Goal: Information Seeking & Learning: Compare options

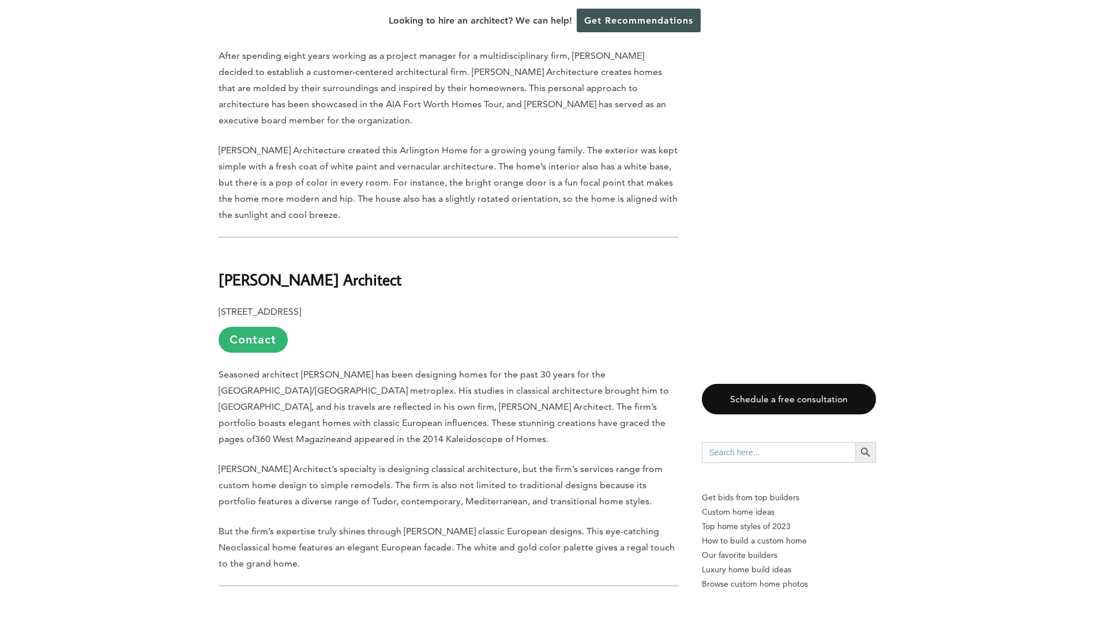
scroll to position [1211, 0]
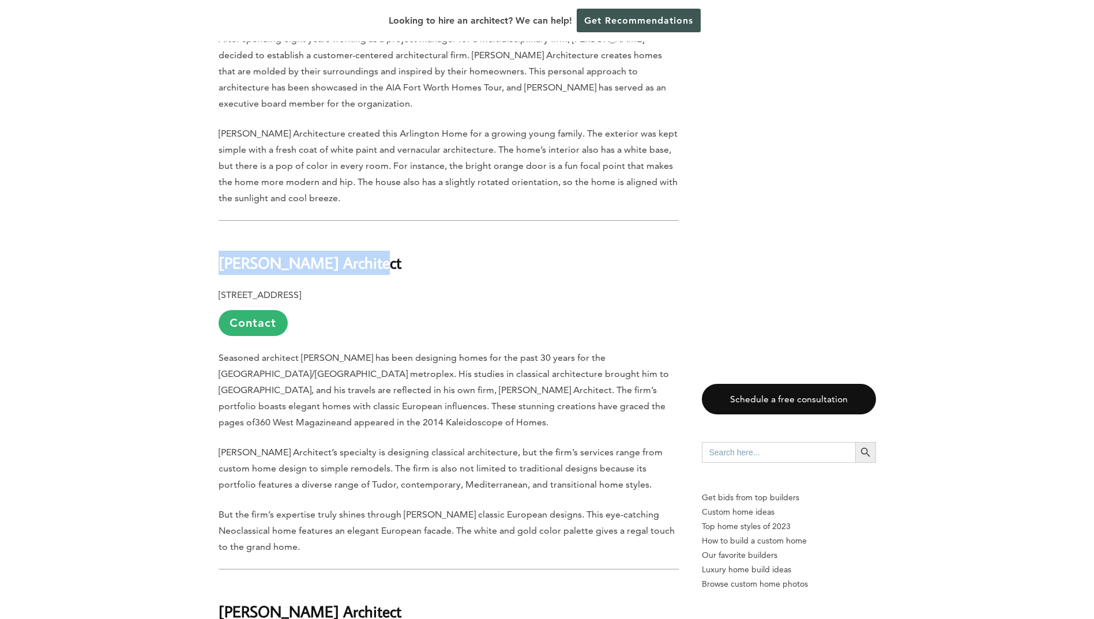
drag, startPoint x: 243, startPoint y: 230, endPoint x: 359, endPoint y: 230, distance: 116.5
copy b "[PERSON_NAME] Architect"
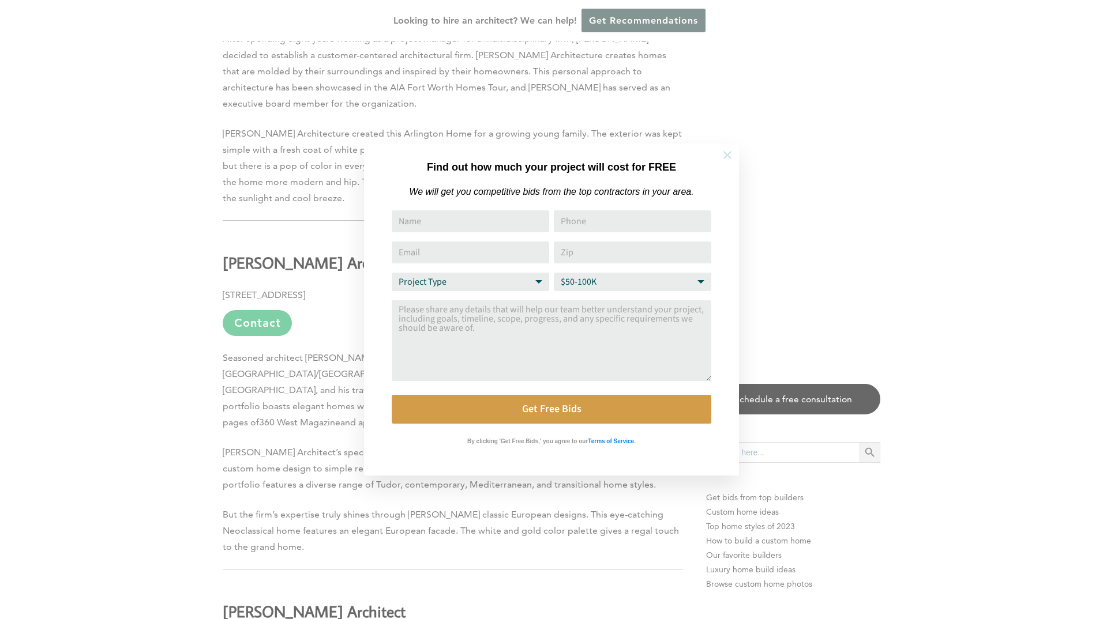
click at [722, 155] on icon at bounding box center [727, 155] width 13 height 13
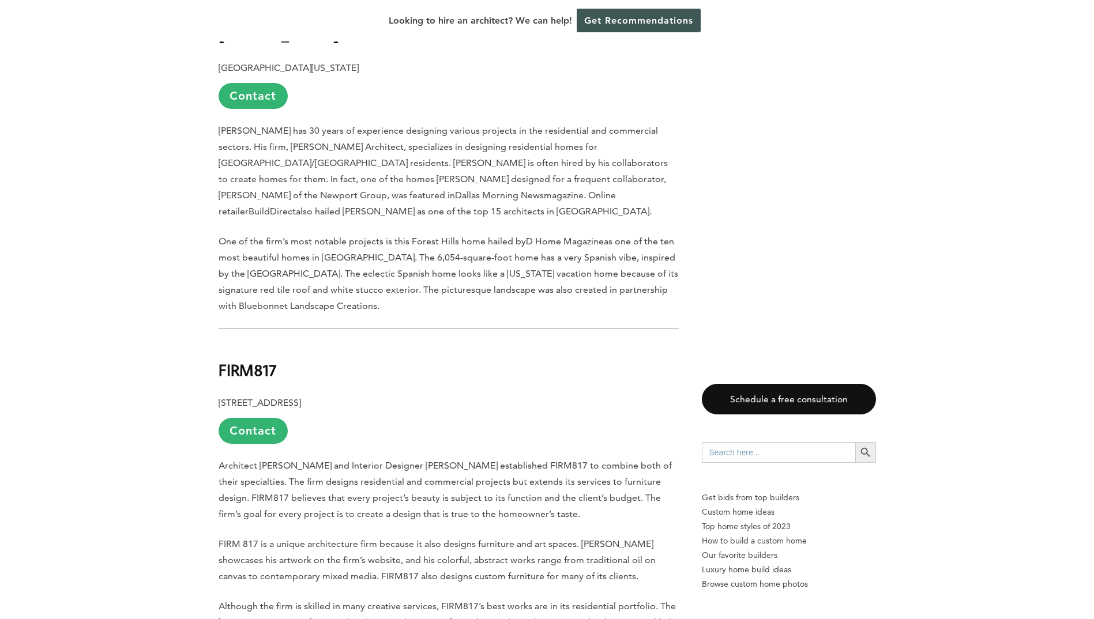
scroll to position [2192, 0]
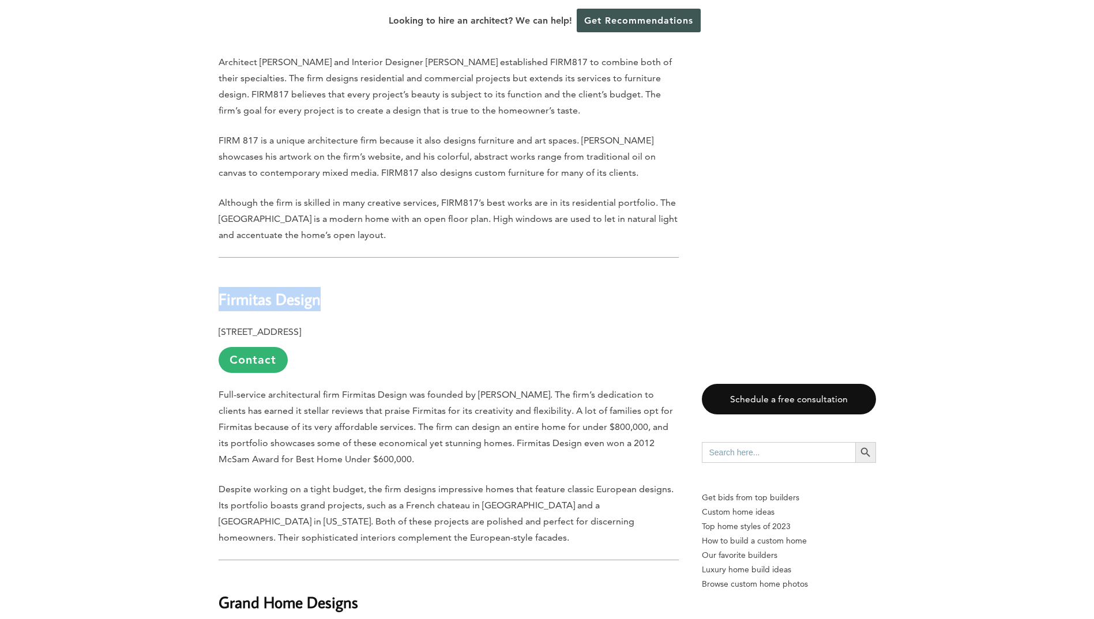
drag, startPoint x: 217, startPoint y: 253, endPoint x: 330, endPoint y: 249, distance: 112.6
copy b "Firmitas Design"
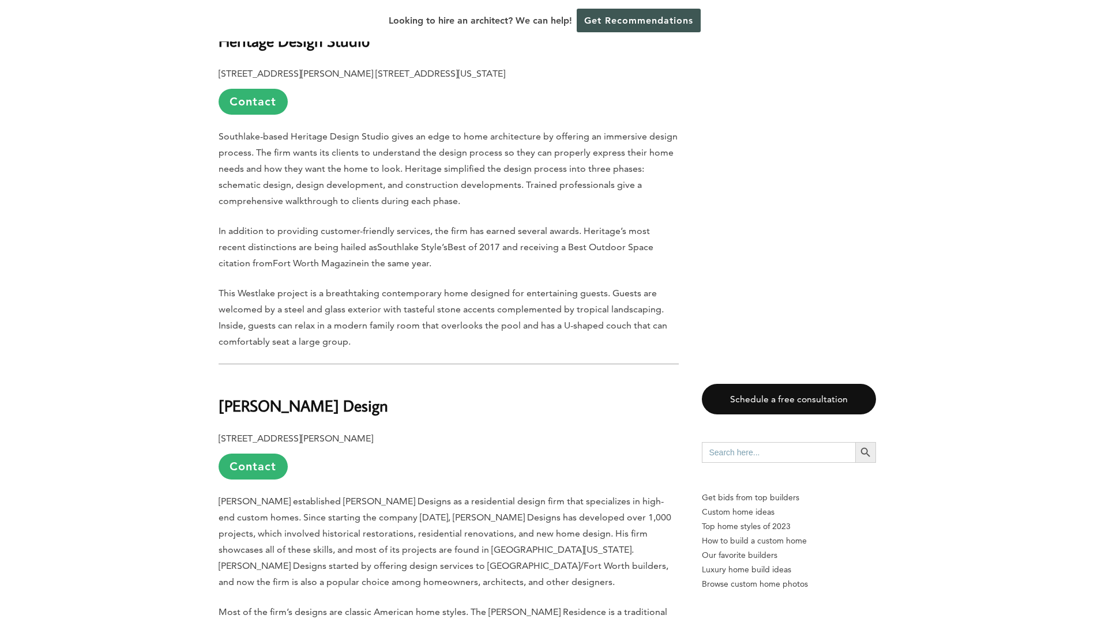
scroll to position [3172, 0]
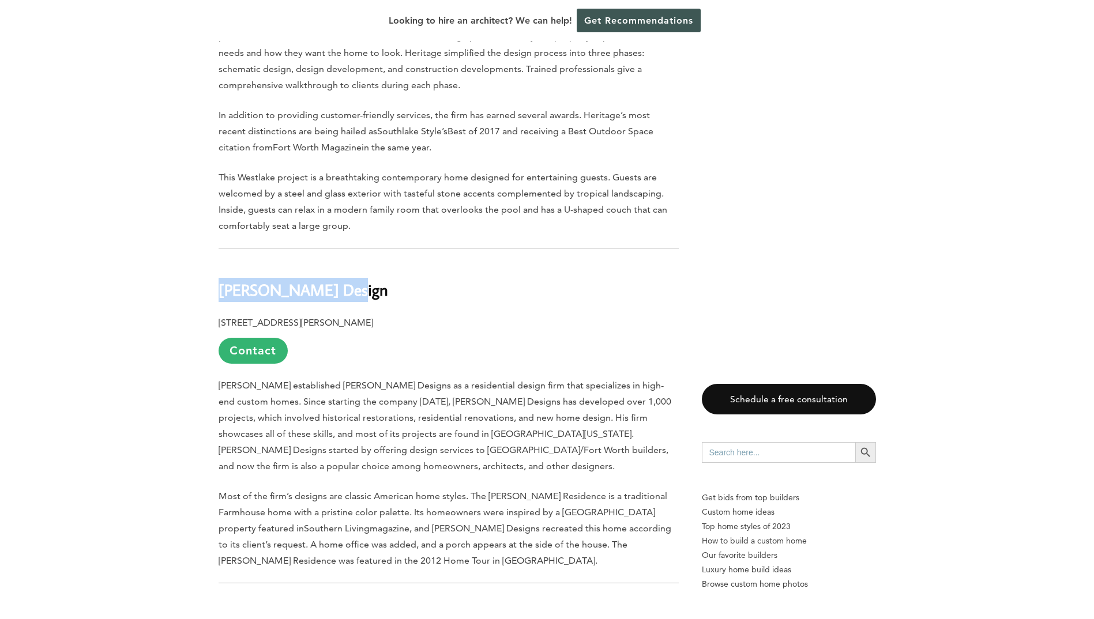
drag, startPoint x: 221, startPoint y: 223, endPoint x: 345, endPoint y: 226, distance: 124.6
click at [345, 262] on h2 "[PERSON_NAME] Design" at bounding box center [449, 282] width 460 height 40
copy b "[PERSON_NAME] Design"
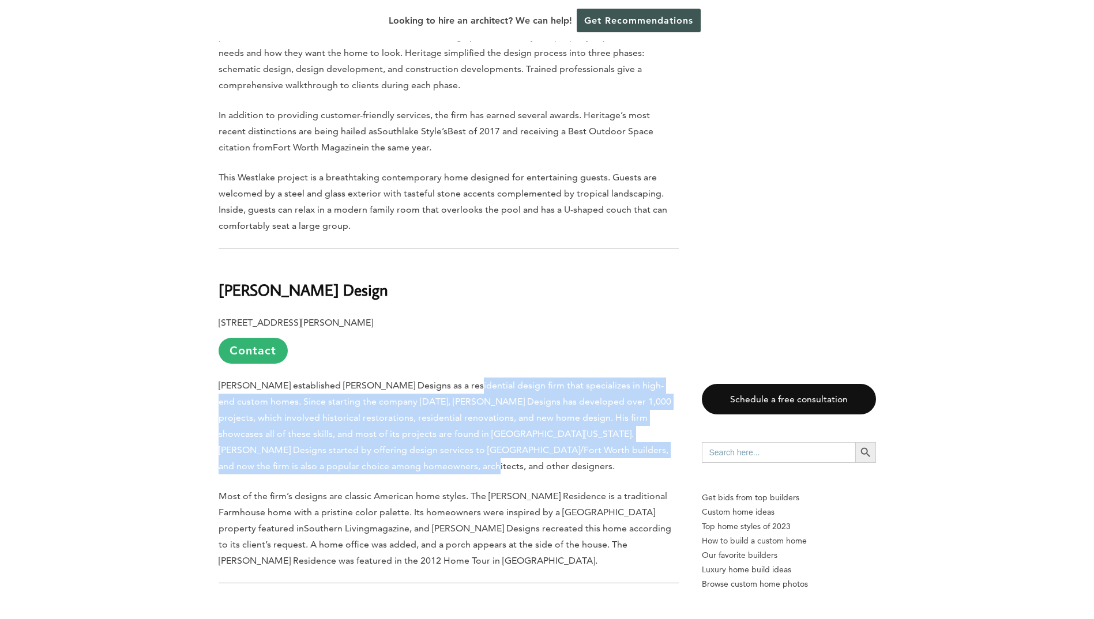
drag, startPoint x: 466, startPoint y: 320, endPoint x: 478, endPoint y: 399, distance: 79.9
click at [478, 399] on p "[PERSON_NAME] established [PERSON_NAME] Designs as a residential design firm th…" at bounding box center [449, 426] width 460 height 97
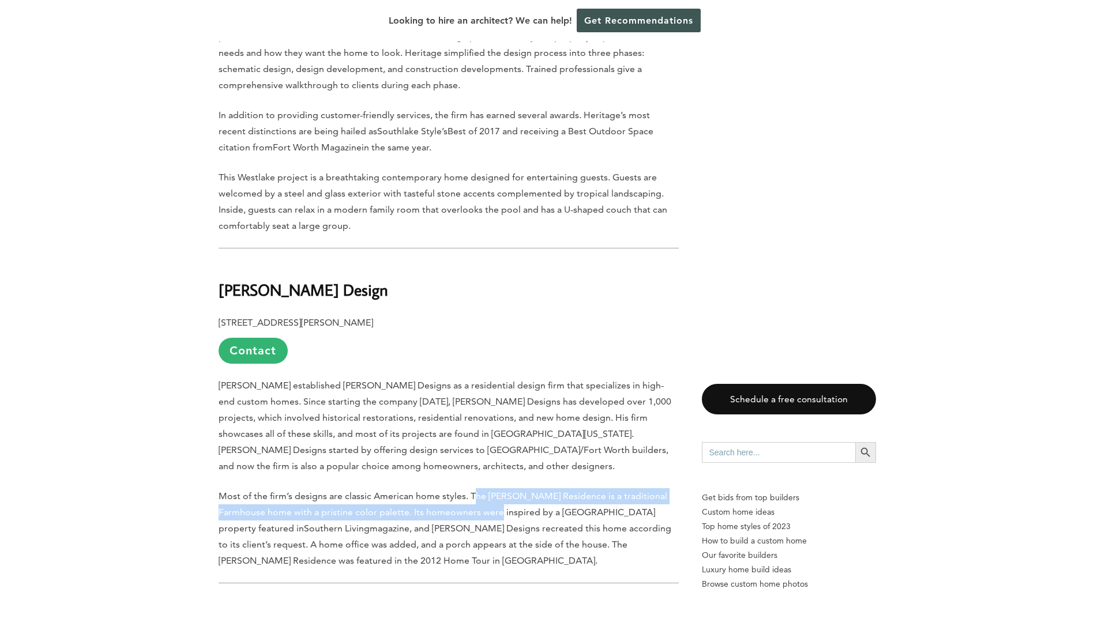
drag, startPoint x: 474, startPoint y: 422, endPoint x: 478, endPoint y: 453, distance: 31.4
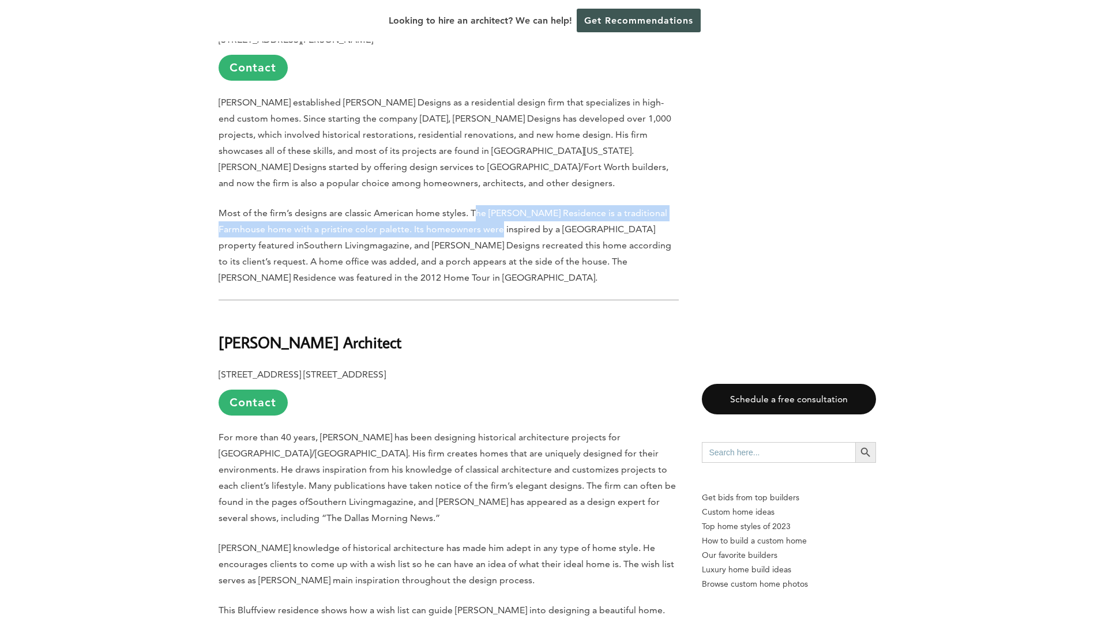
scroll to position [3461, 0]
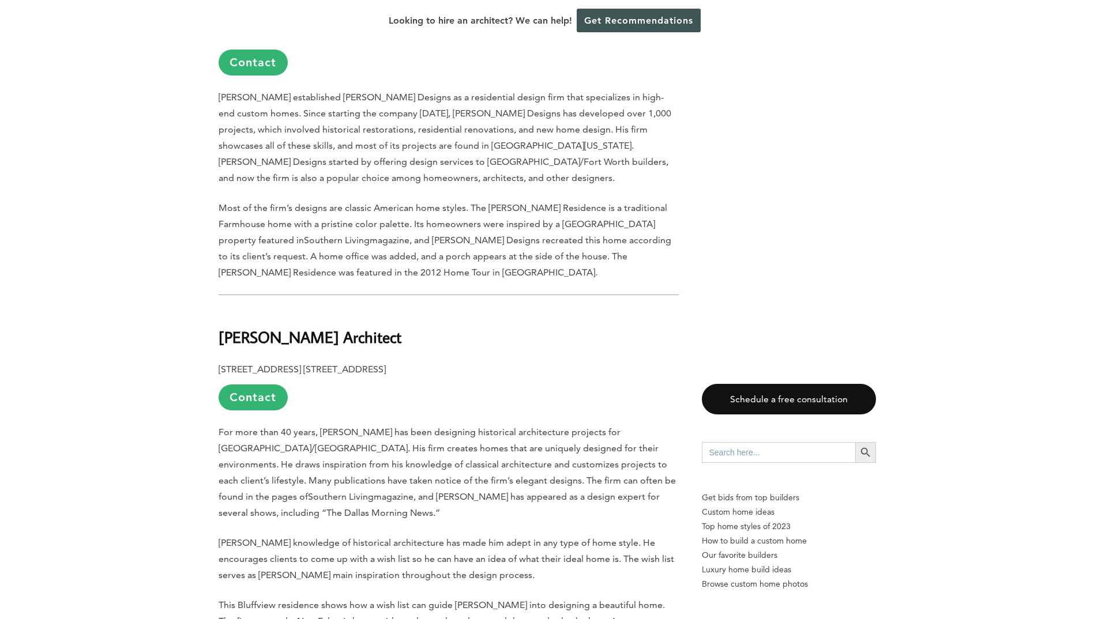
click at [405, 309] on h2 "[PERSON_NAME] Architect" at bounding box center [449, 329] width 460 height 40
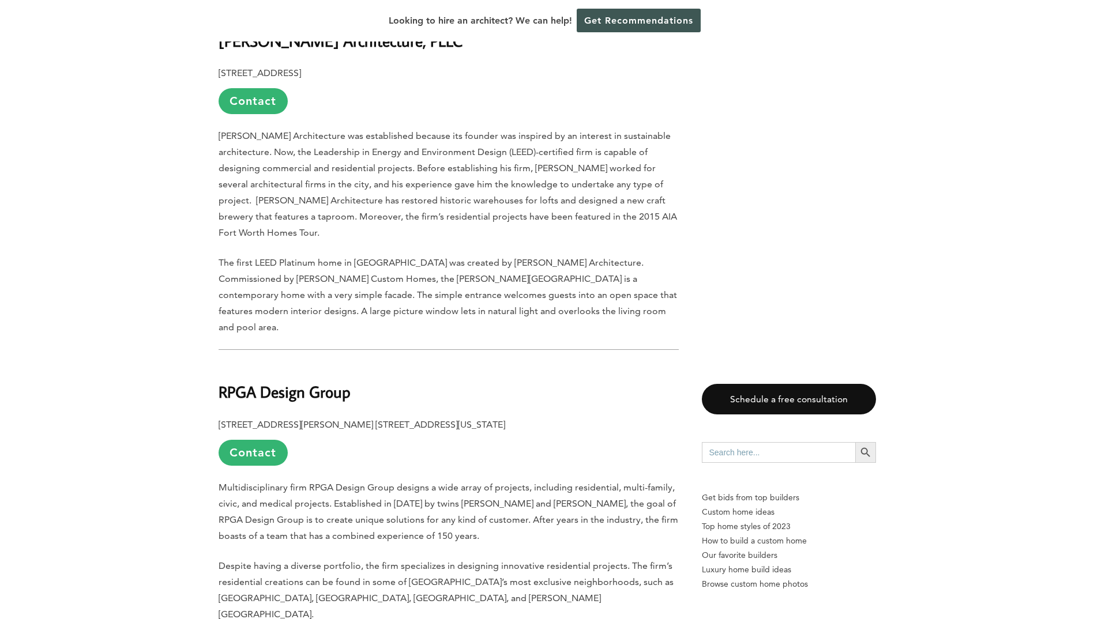
scroll to position [4153, 0]
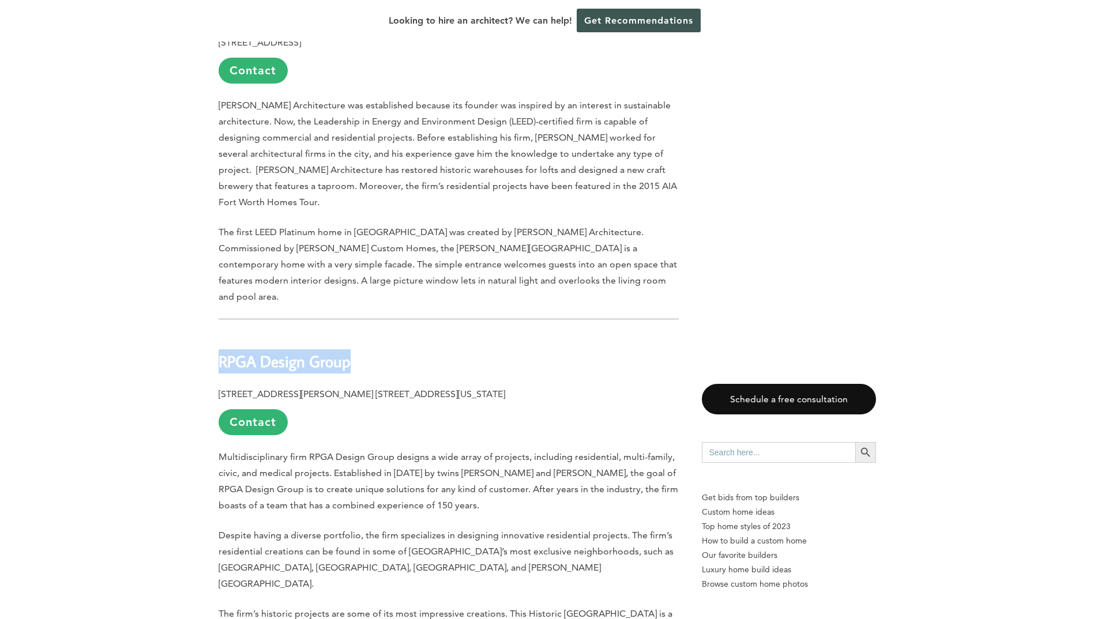
drag, startPoint x: 222, startPoint y: 264, endPoint x: 352, endPoint y: 265, distance: 129.8
click at [352, 333] on h2 "RPGA Design Group" at bounding box center [449, 353] width 460 height 40
copy b "RPGA Design Group"
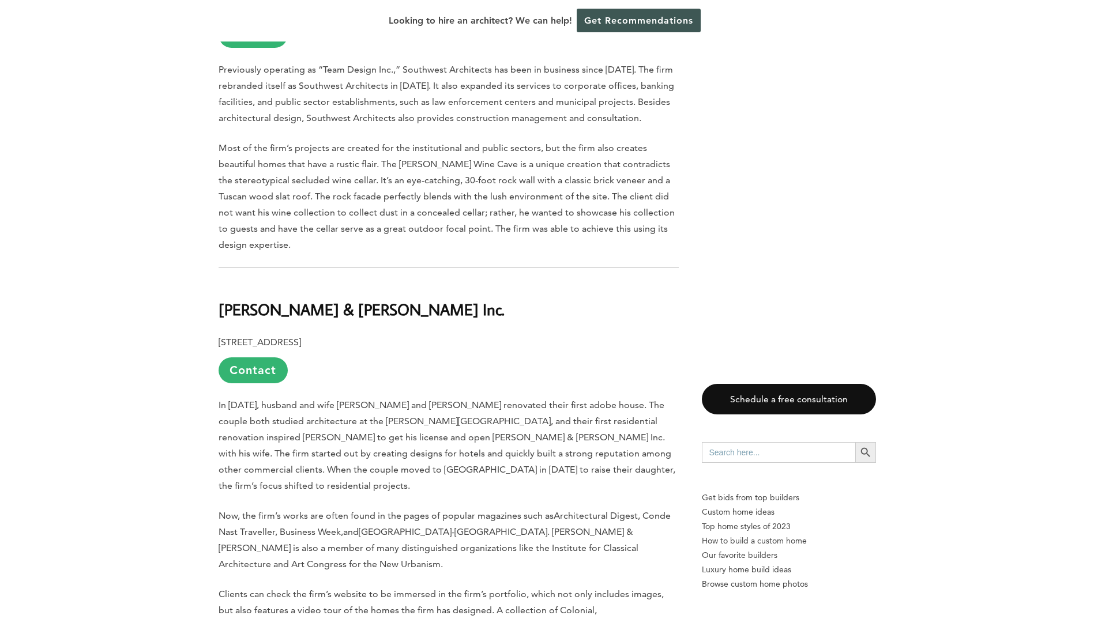
scroll to position [5350, 0]
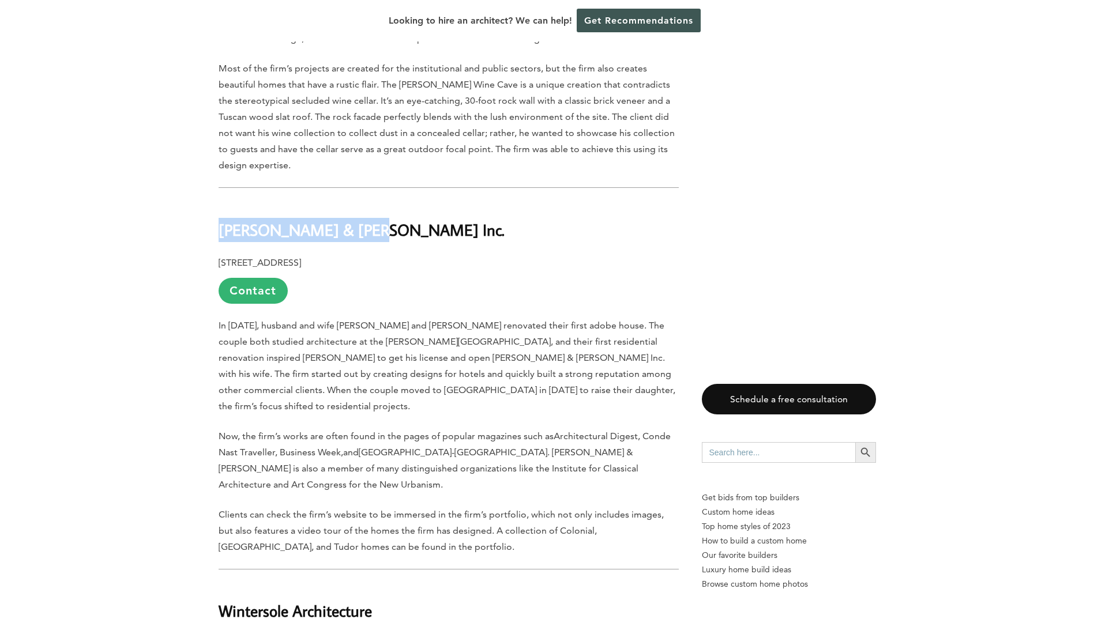
drag, startPoint x: 216, startPoint y: 118, endPoint x: 362, endPoint y: 127, distance: 146.2
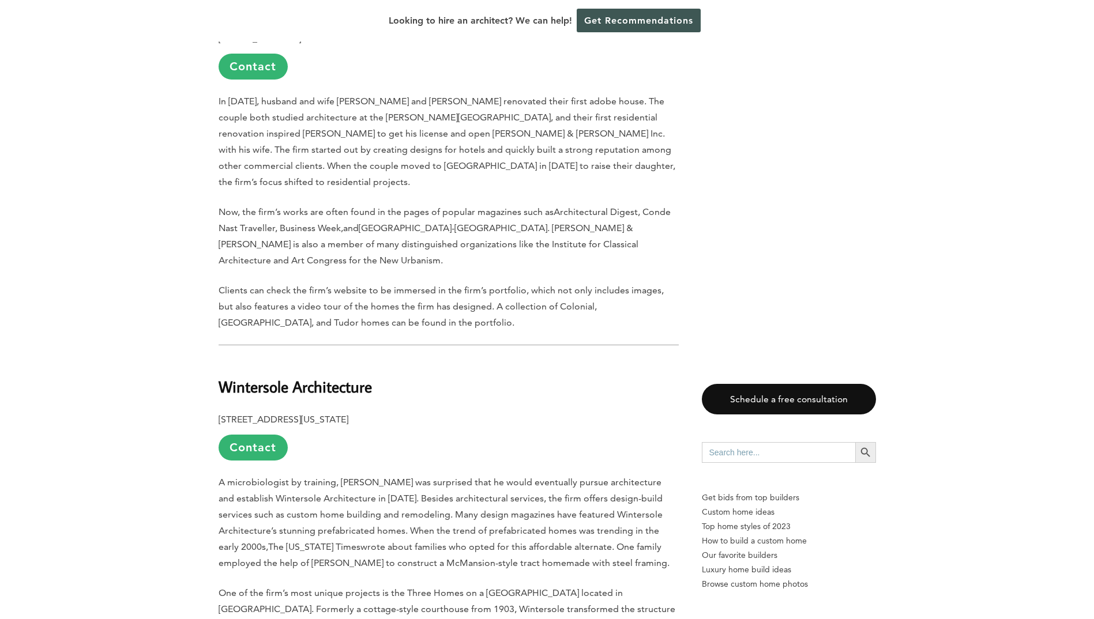
scroll to position [5581, 0]
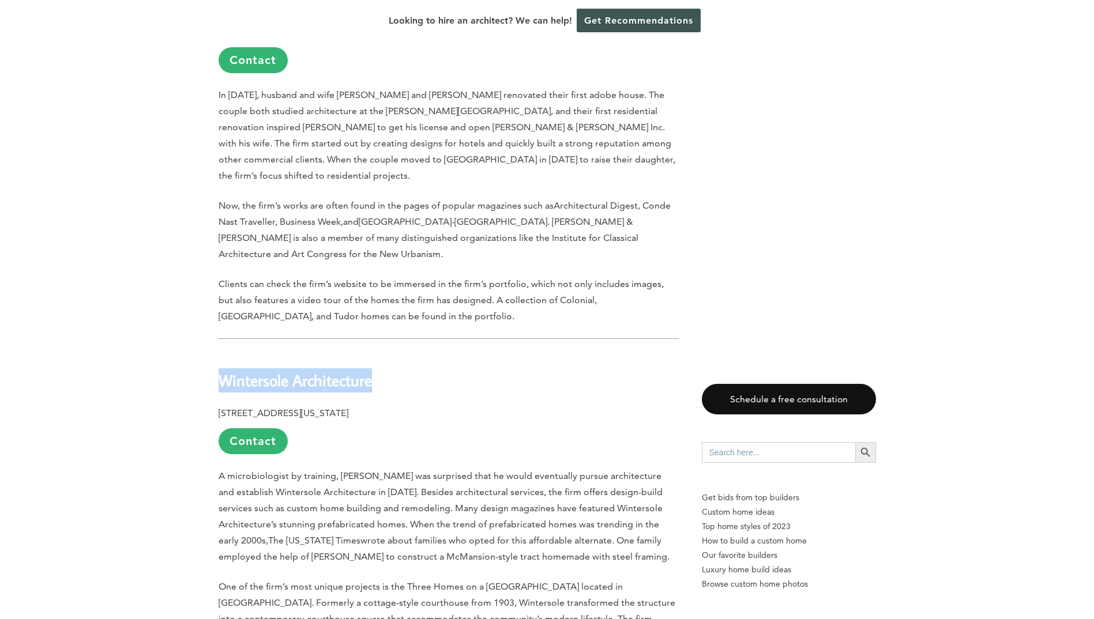
drag, startPoint x: 221, startPoint y: 254, endPoint x: 373, endPoint y: 260, distance: 151.8
click at [373, 353] on h2 "Wintersole Architecture" at bounding box center [449, 373] width 460 height 40
copy b "Wintersole Architecture"
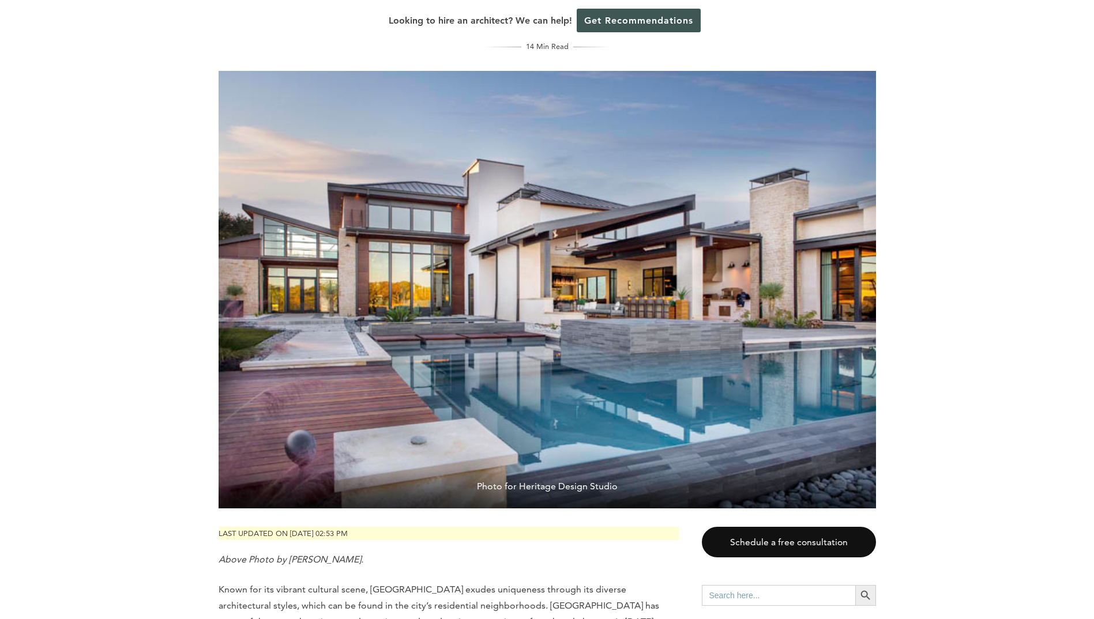
scroll to position [0, 0]
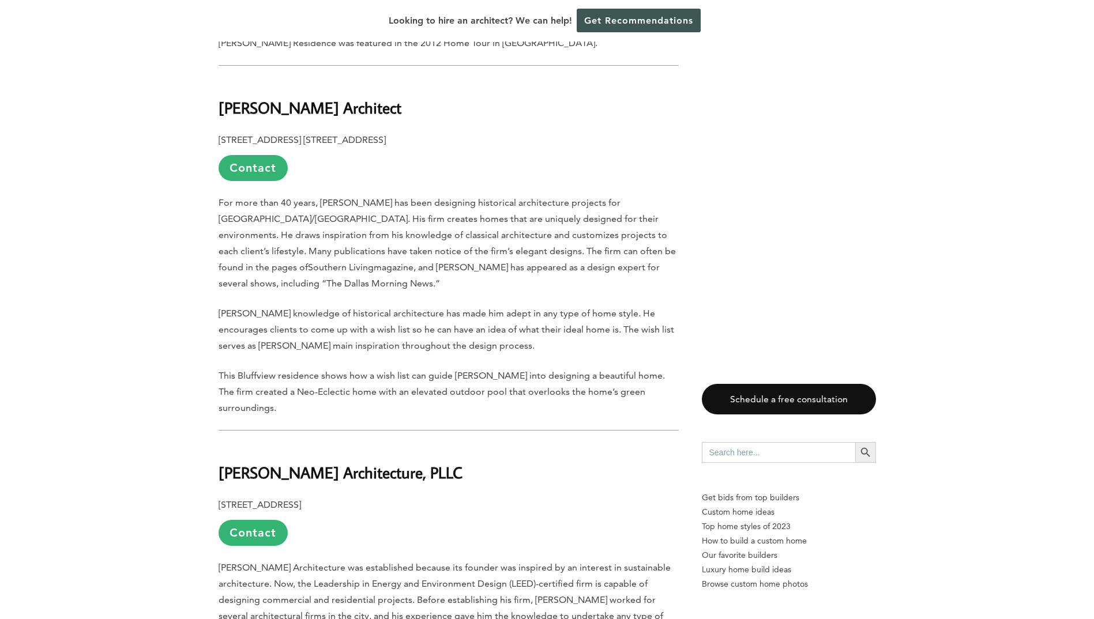
scroll to position [3691, 0]
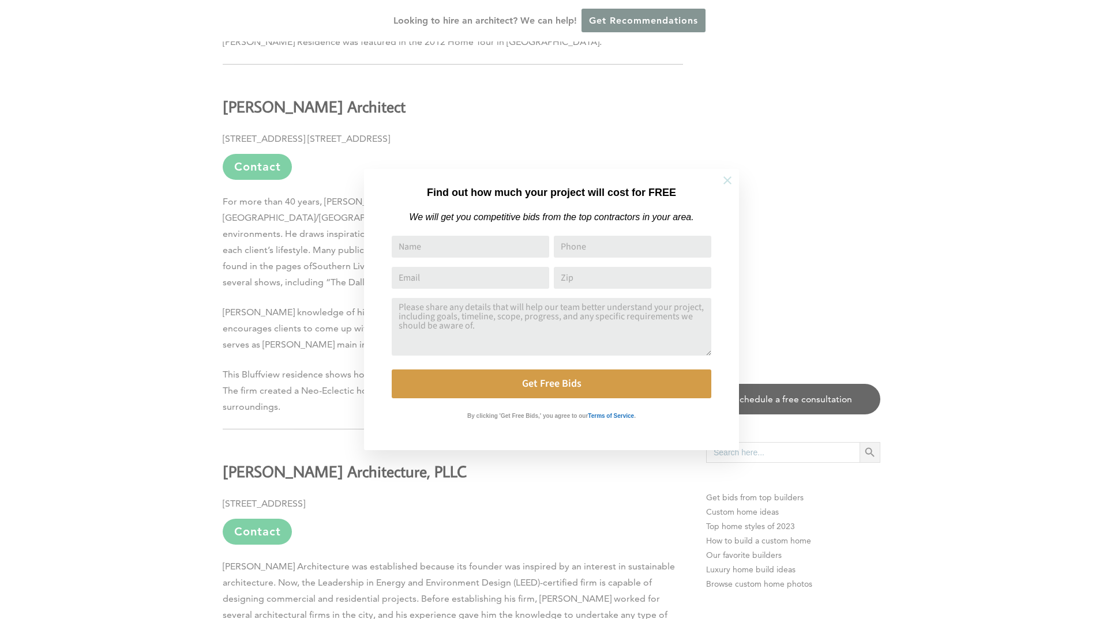
click at [731, 185] on icon at bounding box center [727, 180] width 13 height 13
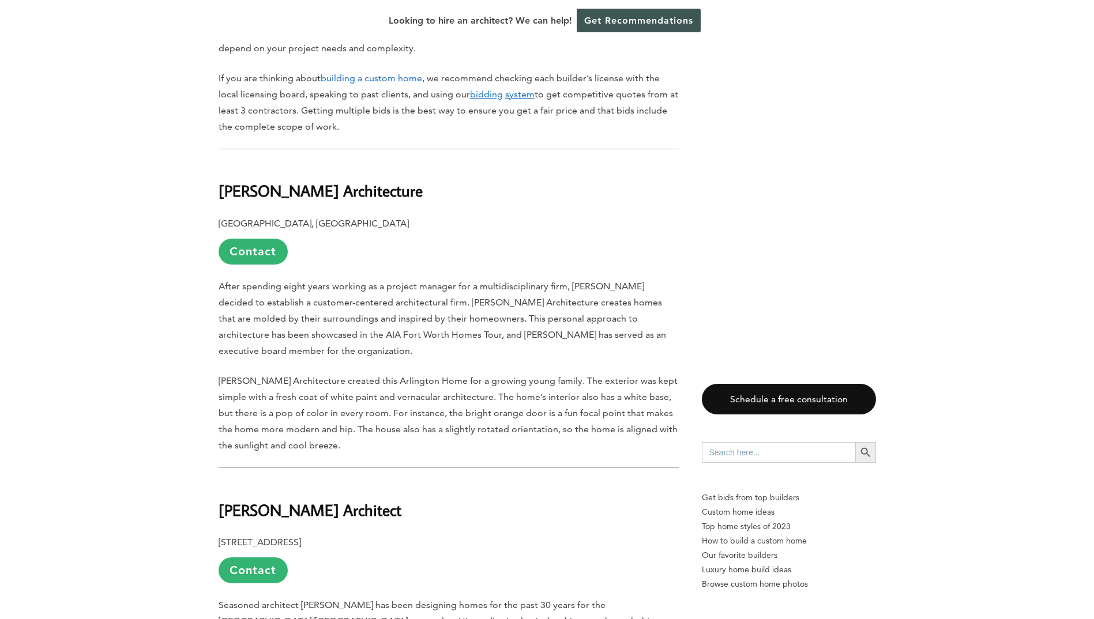
scroll to position [985, 0]
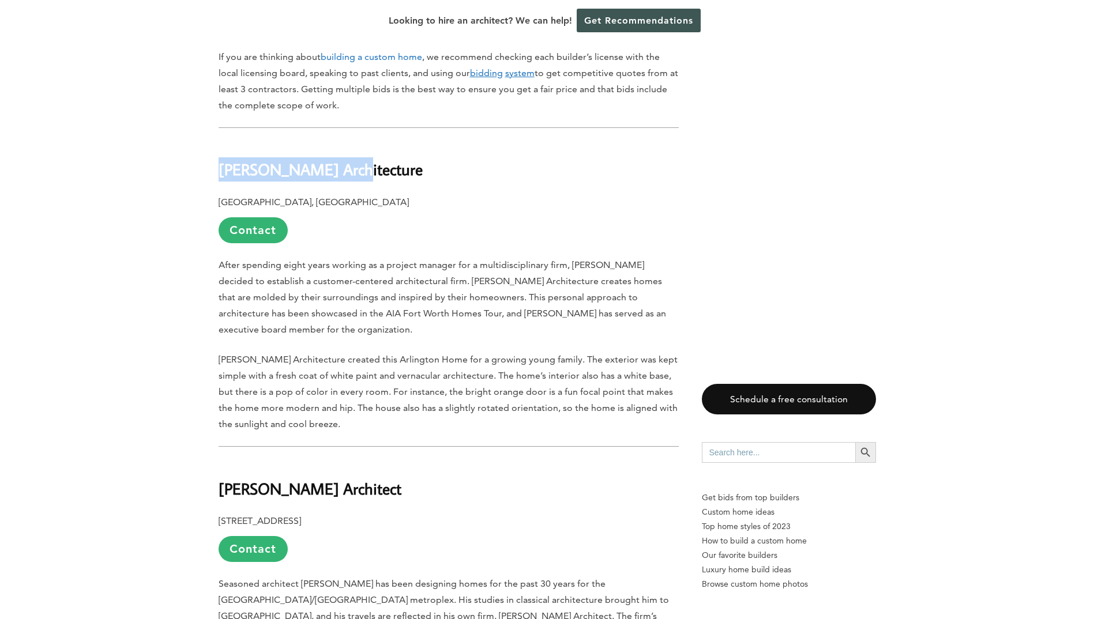
drag, startPoint x: 222, startPoint y: 156, endPoint x: 333, endPoint y: 157, distance: 111.3
click at [333, 159] on b "[PERSON_NAME] Architecture" at bounding box center [321, 169] width 204 height 20
copy b "[PERSON_NAME] Architecture"
click at [675, 352] on p "[PERSON_NAME] Architecture created this Arlington Home for a growing young fami…" at bounding box center [449, 392] width 460 height 81
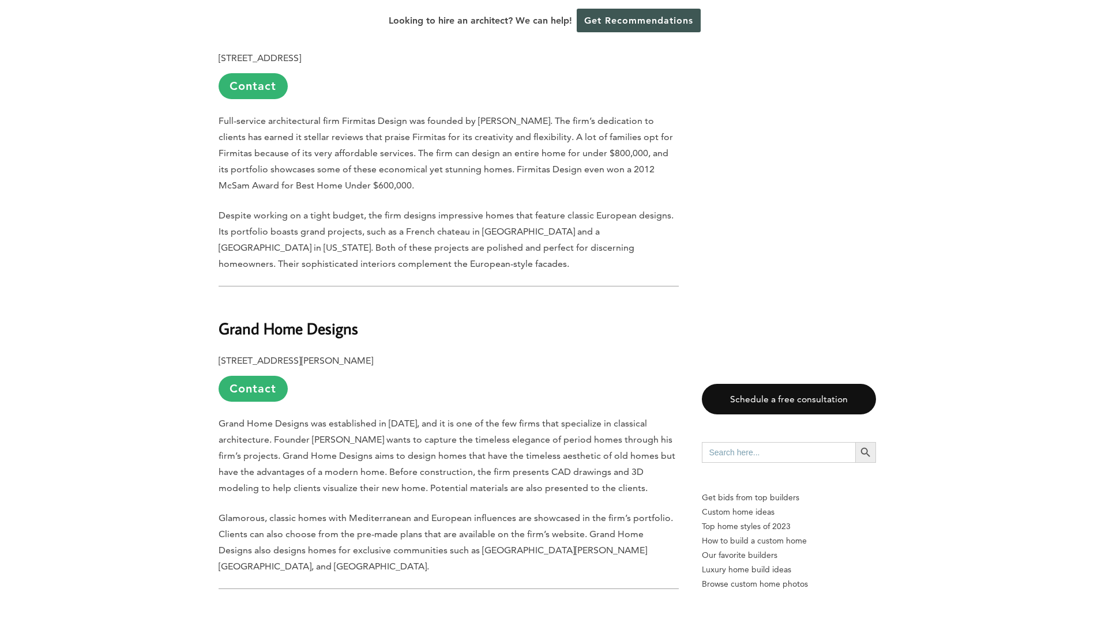
scroll to position [2485, 0]
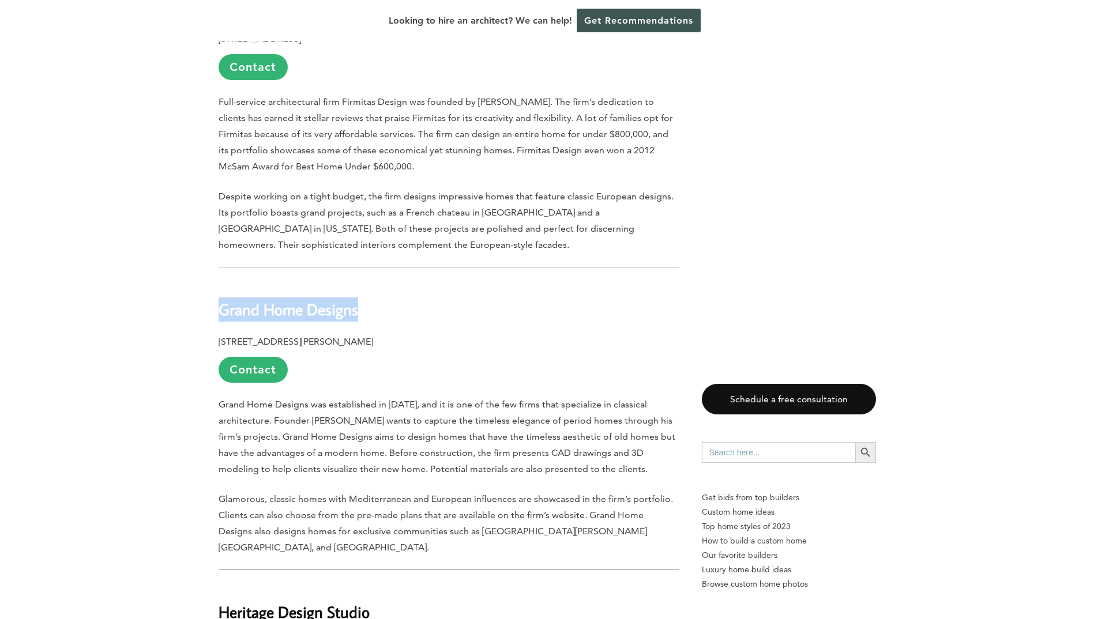
drag, startPoint x: 223, startPoint y: 261, endPoint x: 356, endPoint y: 262, distance: 133.2
click at [356, 299] on b "Grand Home Designs" at bounding box center [289, 309] width 140 height 20
copy b "Grand Home Designs"
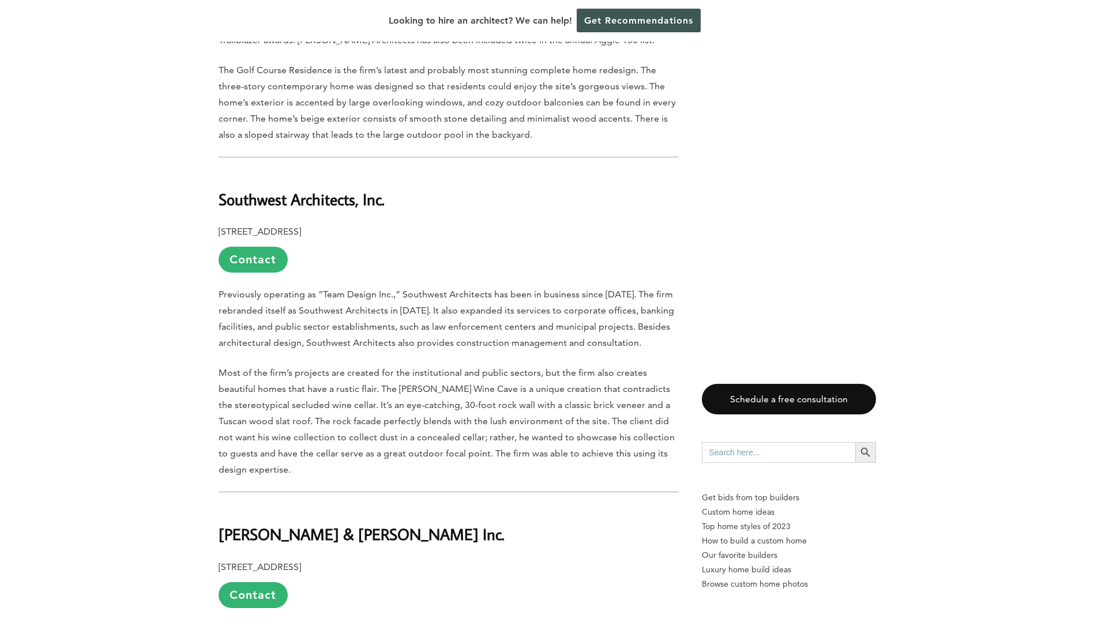
scroll to position [5052, 0]
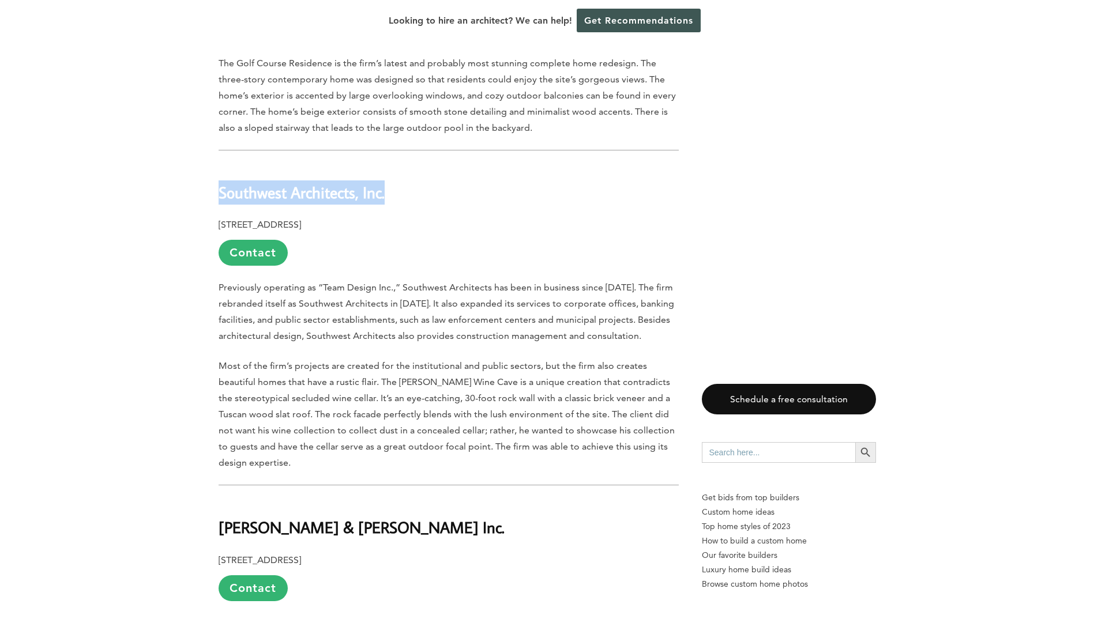
drag, startPoint x: 219, startPoint y: 84, endPoint x: 387, endPoint y: 91, distance: 168.6
click at [387, 164] on h2 "Southwest Architects, Inc." at bounding box center [449, 184] width 460 height 40
copy b "Southwest Architects, Inc."
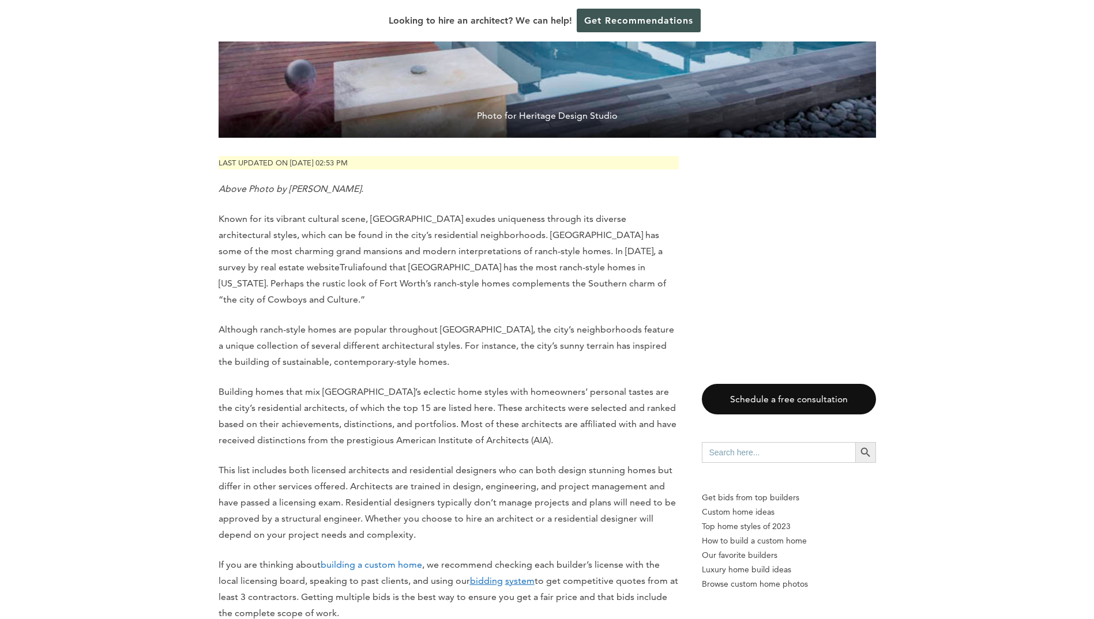
scroll to position [0, 0]
